Goal: Find specific page/section: Find specific page/section

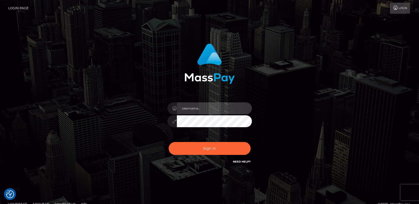
type input "ts2.es"
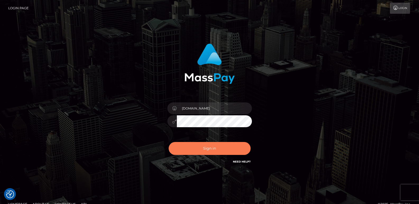
click at [179, 155] on button "Sign in" at bounding box center [210, 148] width 82 height 13
type input "ts2.es"
click at [191, 147] on button "Sign in" at bounding box center [210, 148] width 82 height 13
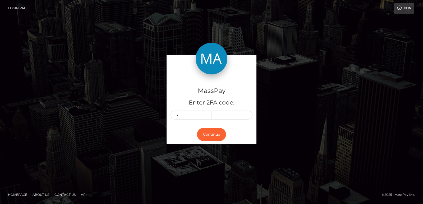
type input "5"
type input "2"
type input "5"
type input "3"
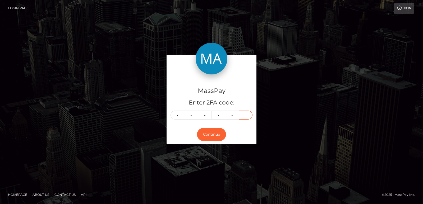
type input "0"
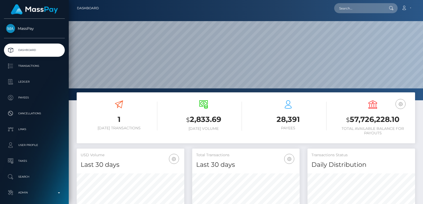
scroll to position [94, 107]
drag, startPoint x: 347, startPoint y: 15, endPoint x: 348, endPoint y: 11, distance: 3.6
click at [348, 11] on nav "Dashboard Loading... Loading... Account Edit Profile" at bounding box center [246, 8] width 354 height 16
click at [348, 11] on input "text" at bounding box center [359, 8] width 50 height 10
paste input "almaeroticaa@gmail.com"
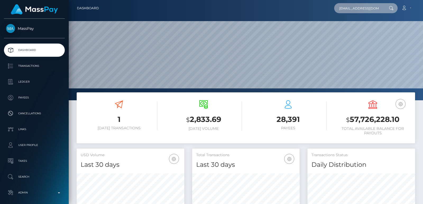
scroll to position [0, 2]
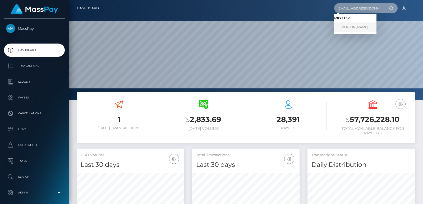
type input "[EMAIL_ADDRESS][DOMAIN_NAME]"
click at [359, 26] on link "LAILA BELEN PEREIRA" at bounding box center [355, 27] width 42 height 10
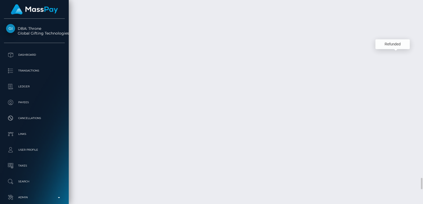
scroll to position [63, 107]
